Goal: Task Accomplishment & Management: Manage account settings

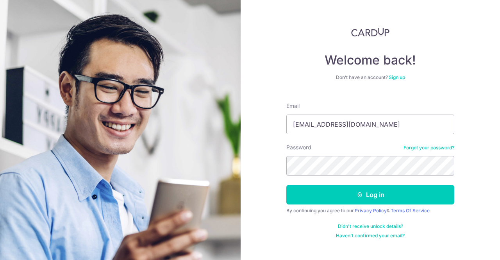
click at [417, 148] on link "Forgot your password?" at bounding box center [428, 147] width 51 height 6
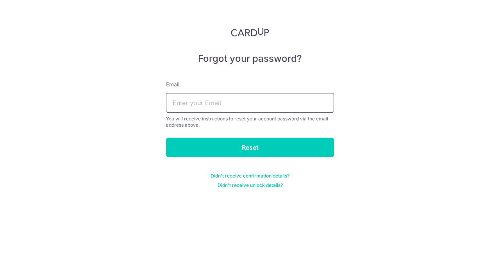
click at [208, 104] on input "text" at bounding box center [250, 103] width 168 height 20
type input "poridge@hotmail.com"
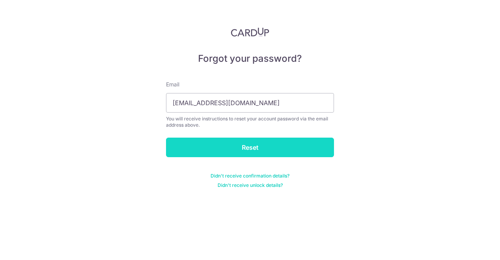
click at [244, 155] on input "Reset" at bounding box center [250, 147] width 168 height 20
